Goal: Task Accomplishment & Management: Manage account settings

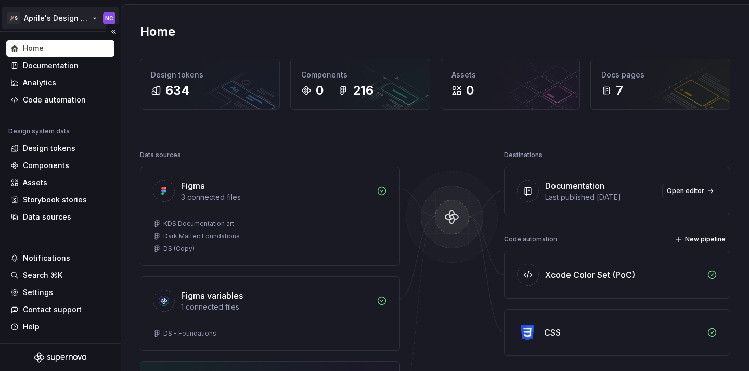
click at [56, 19] on html "🚀S Aprile's Design System NC Home Documentation Analytics Code automation Desig…" at bounding box center [374, 185] width 749 height 371
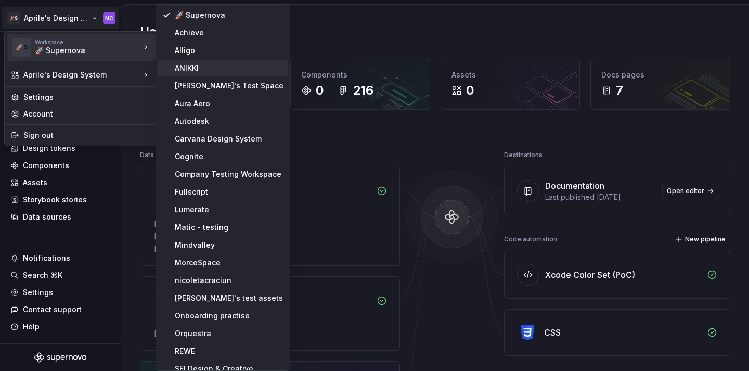
click at [189, 65] on div "ANIKKI" at bounding box center [229, 68] width 109 height 10
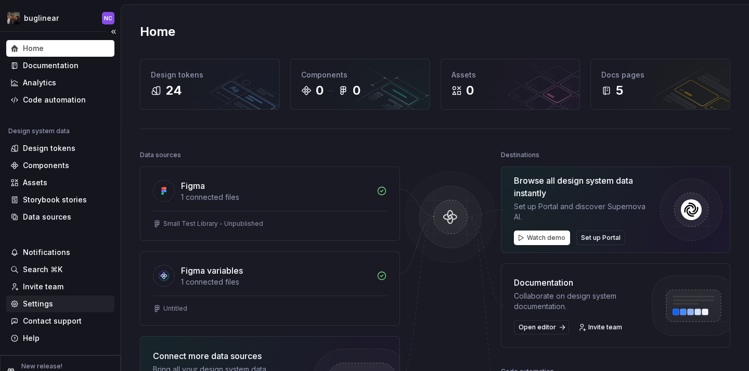
click at [63, 302] on div "Settings" at bounding box center [60, 304] width 100 height 10
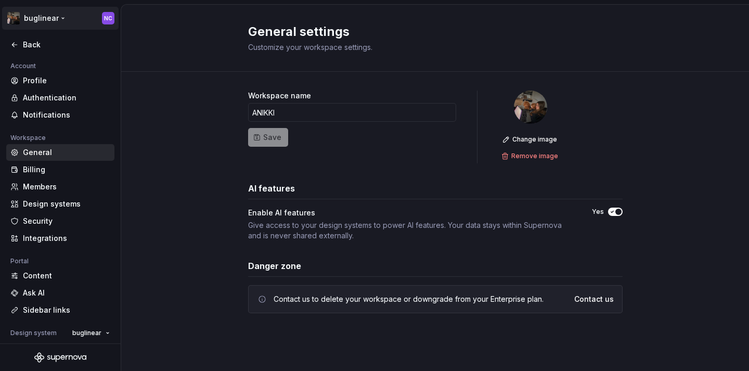
click at [54, 24] on html "buglinear NC Back Account Profile Authentication Notifications Workspace Genera…" at bounding box center [374, 185] width 749 height 371
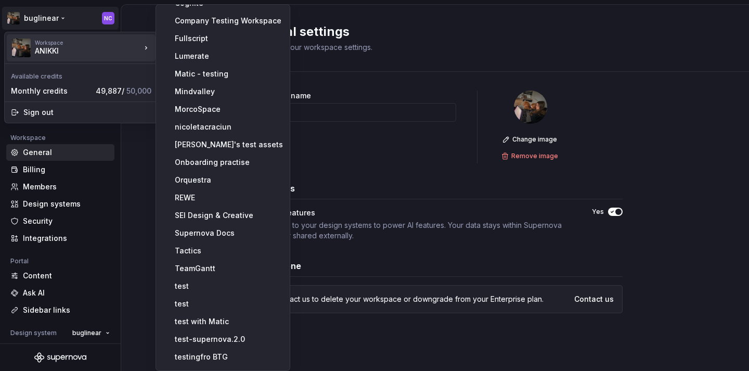
scroll to position [191, 0]
